Goal: Book appointment/travel/reservation

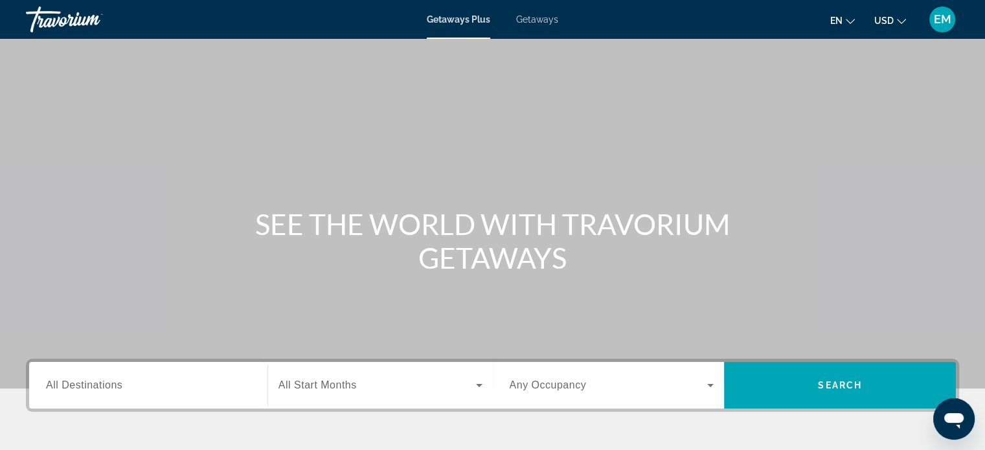
scroll to position [130, 0]
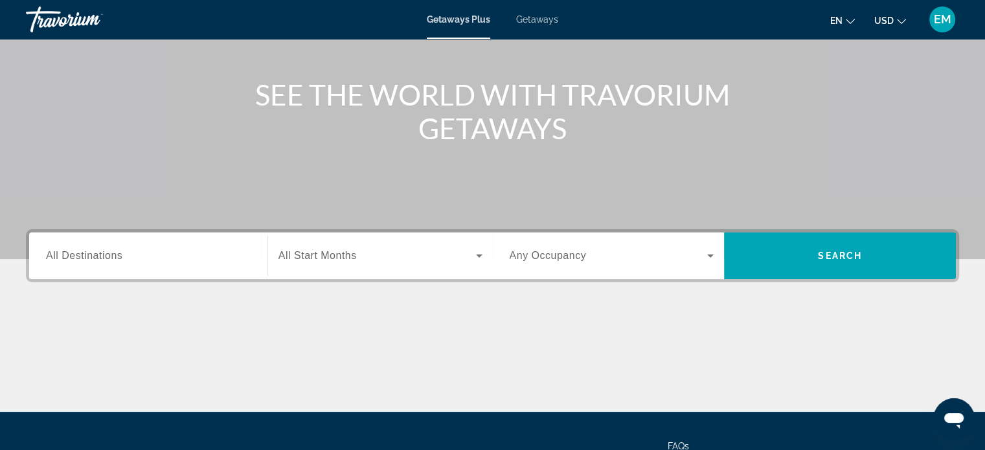
click at [851, 15] on mat-icon "Change language" at bounding box center [850, 19] width 9 height 9
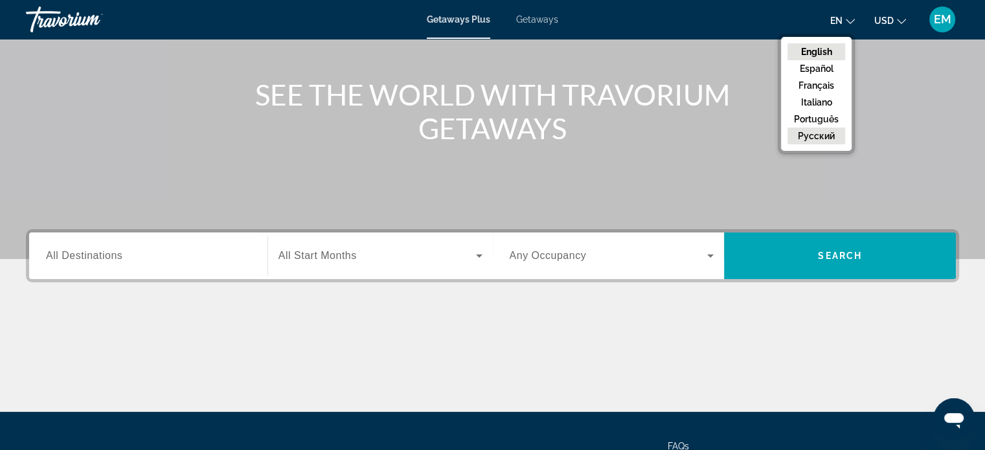
click at [818, 133] on button "русский" at bounding box center [817, 136] width 58 height 17
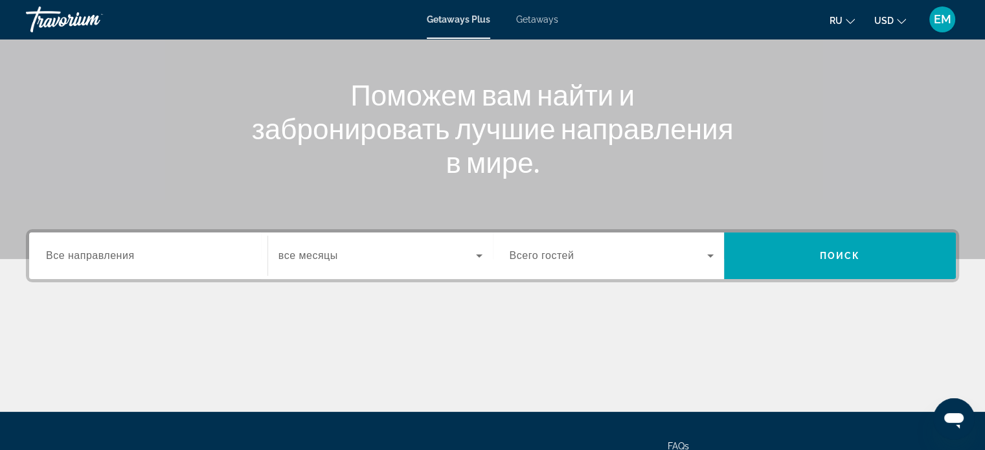
click at [203, 255] on input "Destination Все направления" at bounding box center [148, 257] width 205 height 16
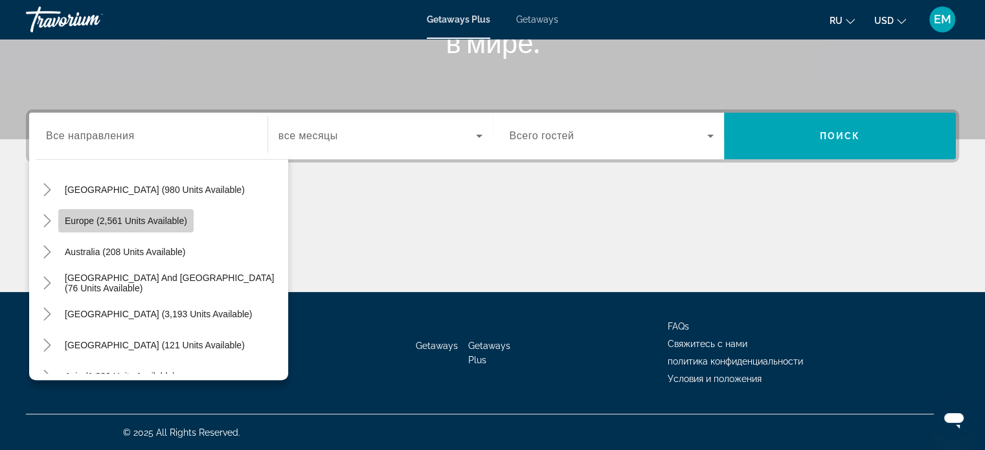
click at [123, 222] on span "Europe (2,561 units available)" at bounding box center [126, 221] width 122 height 10
type input "**********"
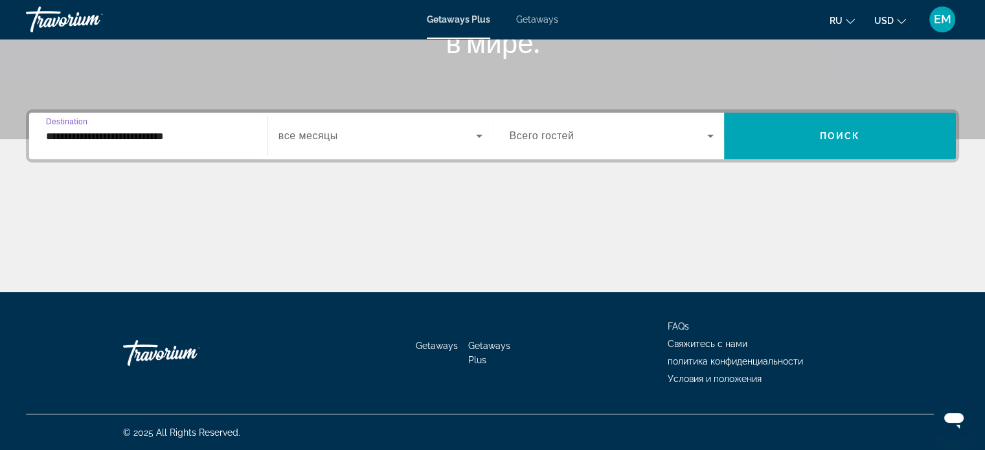
click at [477, 136] on icon "Search widget" at bounding box center [480, 136] width 16 height 16
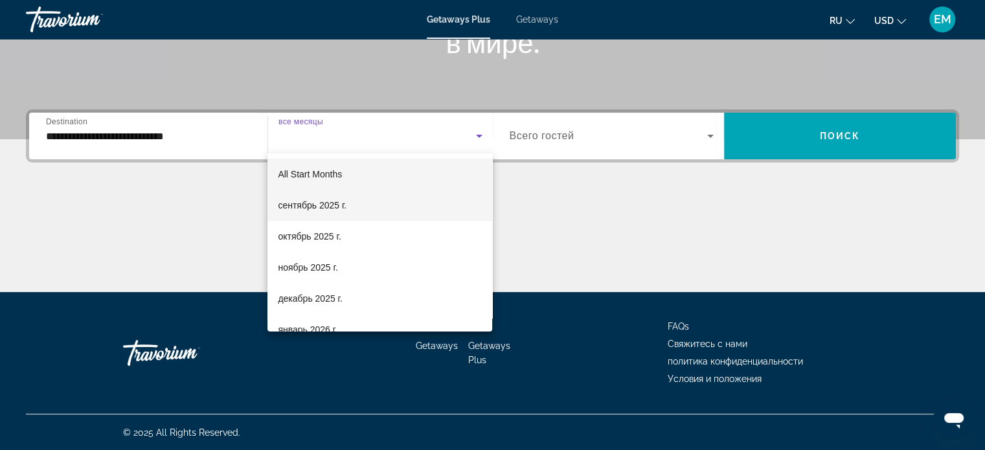
click at [350, 205] on mat-option "сентябрь 2025 г." at bounding box center [380, 205] width 225 height 31
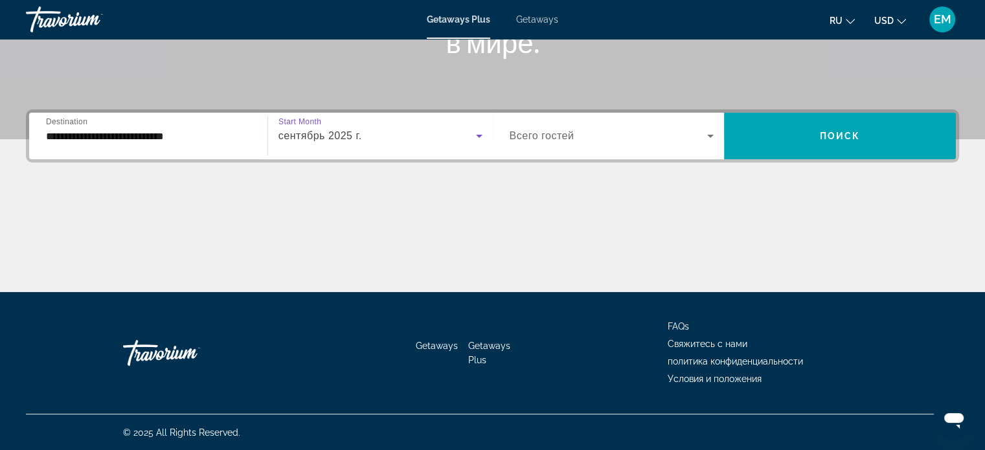
click at [709, 133] on icon "Search widget" at bounding box center [711, 136] width 16 height 16
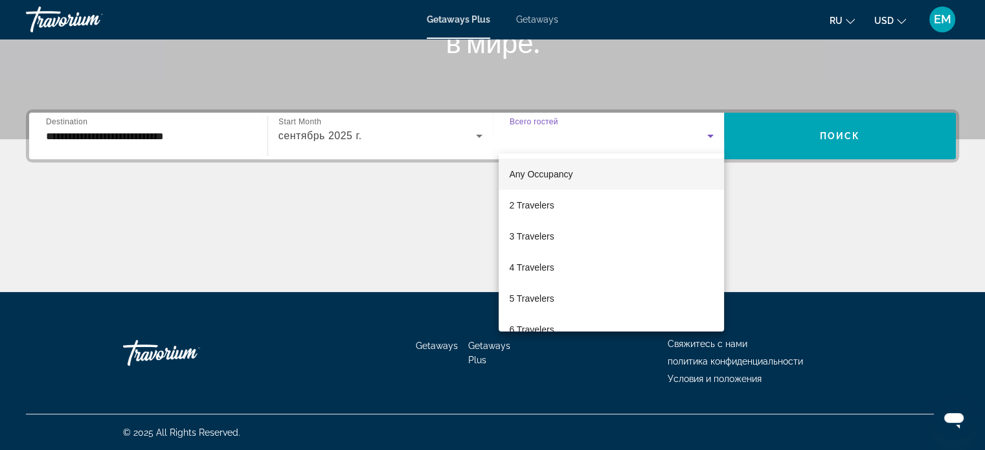
click at [594, 176] on mat-option "Any Occupancy" at bounding box center [611, 174] width 225 height 31
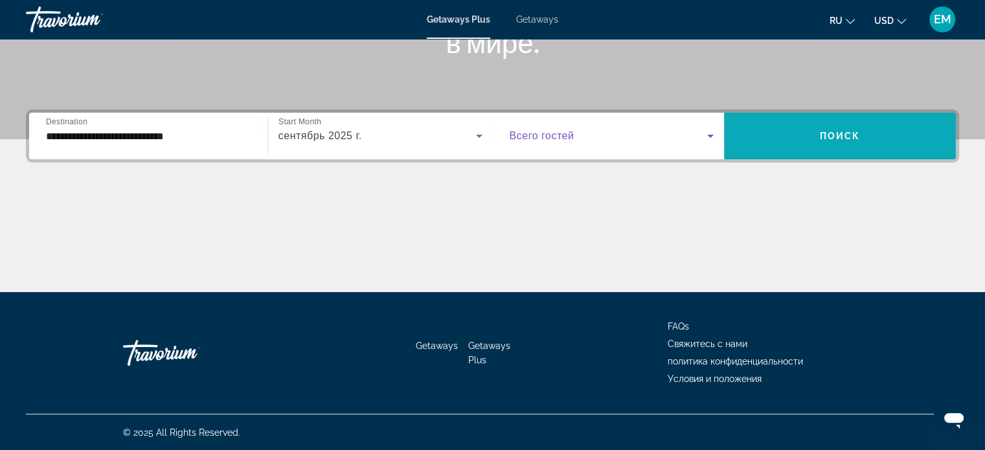
click at [836, 132] on span "Поиск" at bounding box center [840, 136] width 41 height 10
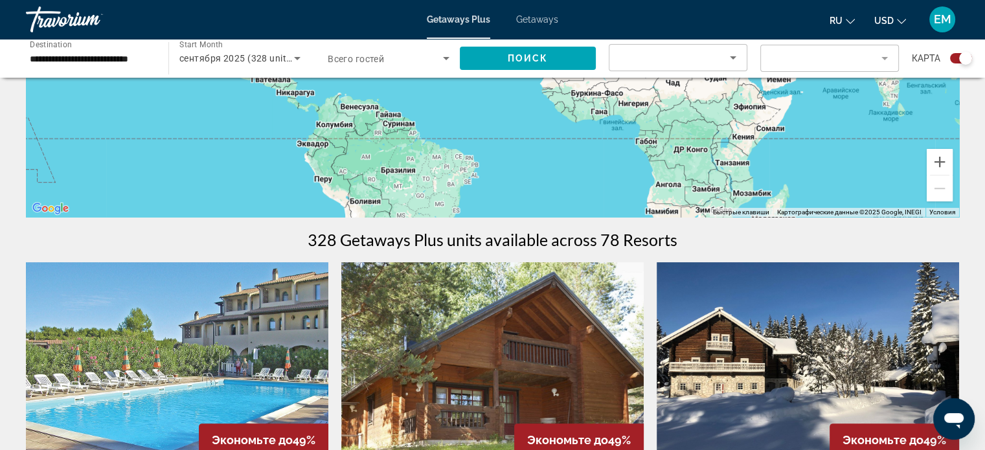
scroll to position [65, 0]
